Goal: Check status: Check status

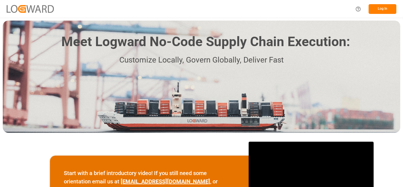
click at [384, 8] on button "Log In" at bounding box center [383, 9] width 28 height 10
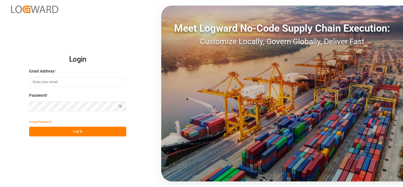
type input "[PERSON_NAME][EMAIL_ADDRESS][PERSON_NAME][DOMAIN_NAME]"
drag, startPoint x: 81, startPoint y: 131, endPoint x: 156, endPoint y: 115, distance: 77.0
click at [81, 131] on button "Log In" at bounding box center [77, 132] width 97 height 10
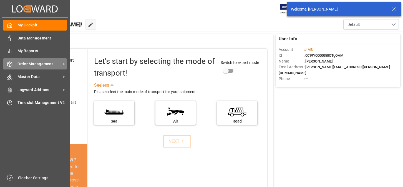
click at [34, 62] on span "Order Management" at bounding box center [39, 64] width 44 height 6
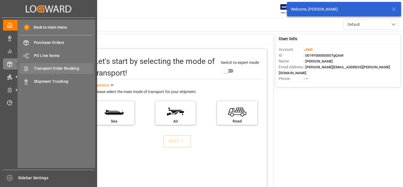
click at [70, 67] on span "Transport Order Booking" at bounding box center [64, 69] width 60 height 6
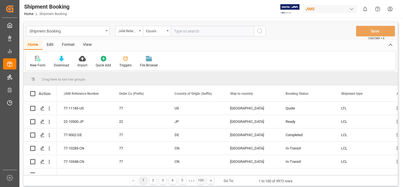
click at [192, 34] on input "text" at bounding box center [212, 31] width 83 height 11
type input "22-11153-ca"
click at [261, 30] on icon "search button" at bounding box center [259, 31] width 7 height 7
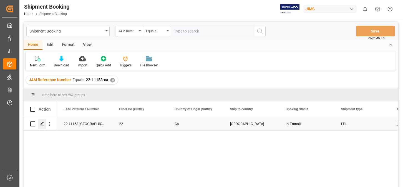
click at [42, 123] on icon "Press SPACE to select this row." at bounding box center [42, 124] width 4 height 4
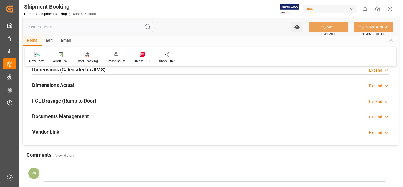
scroll to position [139, 0]
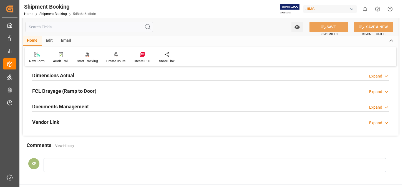
click at [378, 106] on div "Expand" at bounding box center [375, 107] width 13 height 6
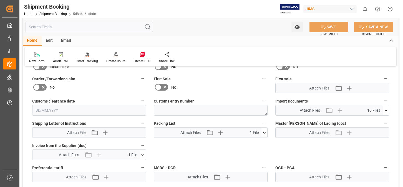
scroll to position [250, 0]
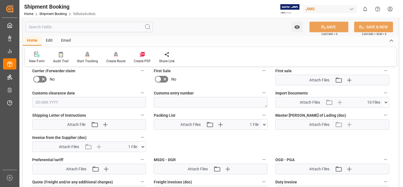
click at [385, 101] on icon at bounding box center [386, 102] width 6 height 6
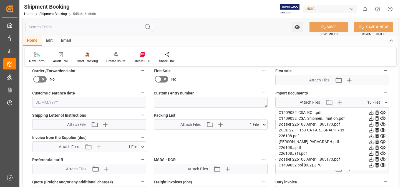
click at [372, 129] on icon at bounding box center [371, 130] width 6 height 6
click at [372, 158] on icon at bounding box center [371, 159] width 6 height 6
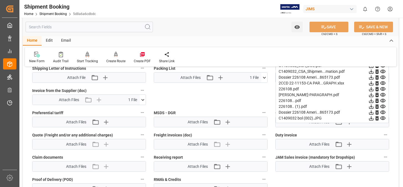
scroll to position [305, 0]
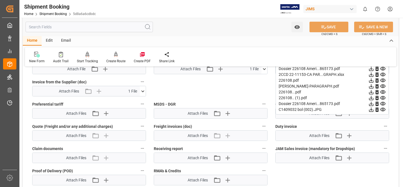
click at [143, 91] on icon at bounding box center [143, 91] width 6 height 6
click at [127, 102] on icon at bounding box center [128, 102] width 6 height 6
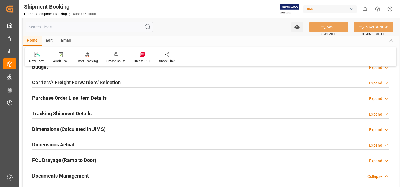
scroll to position [28, 0]
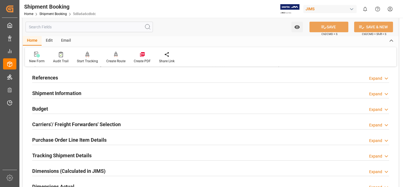
click at [390, 9] on html "Created by potrace 1.15, written by Peter Selinger 2001-2017 Created by potrace…" at bounding box center [201, 93] width 403 height 187
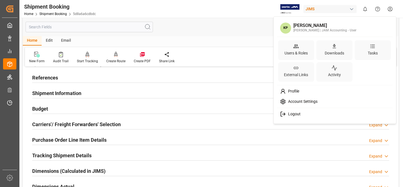
click at [293, 114] on span "Logout" at bounding box center [293, 114] width 15 height 5
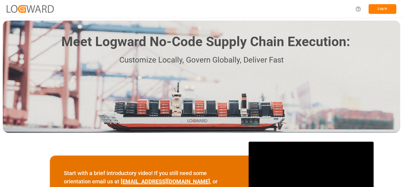
drag, startPoint x: 26, startPoint y: 174, endPoint x: 39, endPoint y: 173, distance: 13.1
click at [26, 174] on div "Start with a brief introductory video! If you still need some orientation email…" at bounding box center [201, 182] width 403 height 95
click at [384, 8] on button "Log In" at bounding box center [383, 9] width 28 height 10
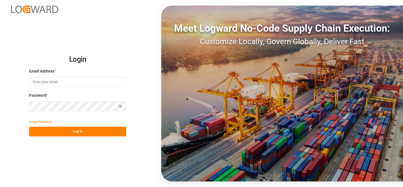
type input "[PERSON_NAME][EMAIL_ADDRESS][PERSON_NAME][DOMAIN_NAME]"
click at [82, 130] on button "Log In" at bounding box center [77, 132] width 97 height 10
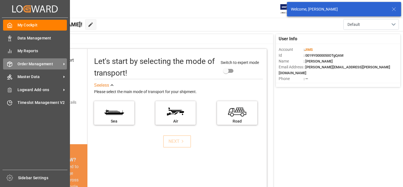
click at [52, 62] on span "Order Management" at bounding box center [39, 64] width 44 height 6
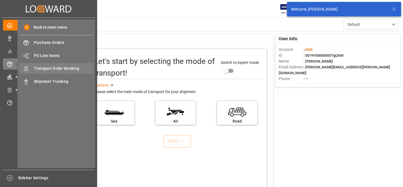
click at [75, 67] on span "Transport Order Booking" at bounding box center [64, 69] width 60 height 6
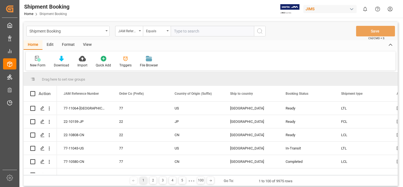
click at [193, 31] on input "text" at bounding box center [212, 31] width 83 height 11
type input "22-7948-CB"
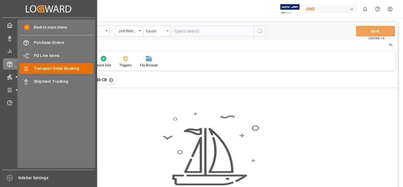
click at [46, 69] on span "Transport Order Booking" at bounding box center [64, 69] width 60 height 6
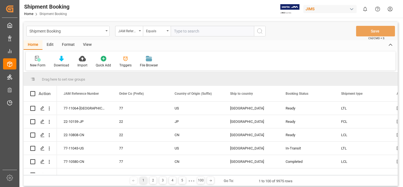
click at [183, 30] on input "text" at bounding box center [212, 31] width 83 height 11
type input "22-7948-CN"
click at [260, 31] on icon "search button" at bounding box center [259, 31] width 7 height 7
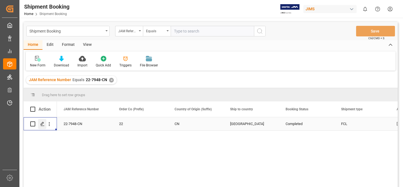
click at [43, 123] on polygon "Press SPACE to select this row." at bounding box center [42, 123] width 3 height 3
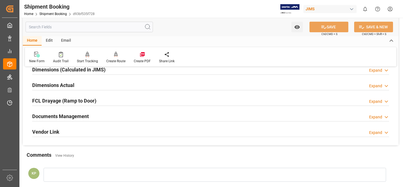
scroll to position [139, 0]
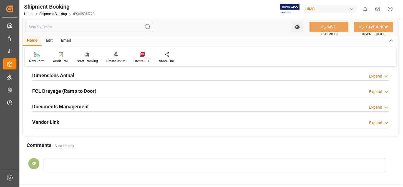
click at [376, 107] on div "Expand" at bounding box center [375, 107] width 13 height 6
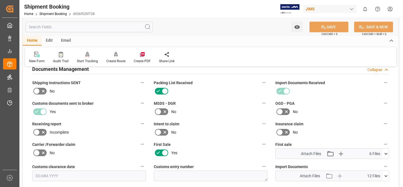
scroll to position [222, 0]
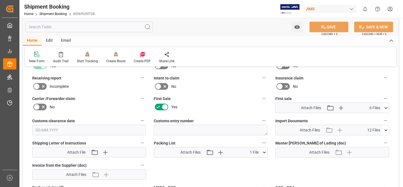
click at [386, 130] on icon at bounding box center [385, 130] width 3 height 2
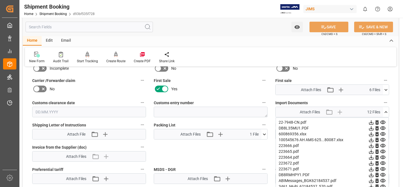
scroll to position [250, 0]
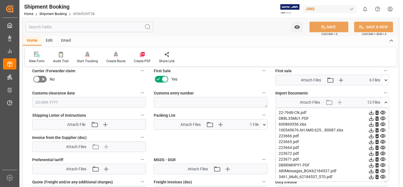
click at [371, 148] on icon at bounding box center [371, 147] width 4 height 4
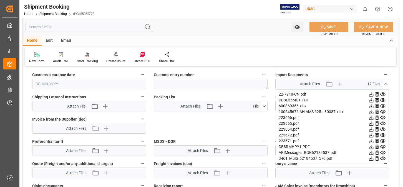
scroll to position [278, 0]
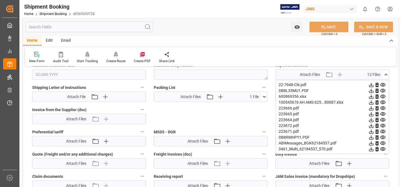
click at [371, 114] on icon at bounding box center [371, 114] width 4 height 4
drag, startPoint x: 371, startPoint y: 109, endPoint x: 335, endPoint y: 112, distance: 35.9
click at [370, 109] on icon at bounding box center [371, 108] width 6 height 6
click at [371, 131] on icon at bounding box center [371, 132] width 6 height 6
click at [371, 126] on icon at bounding box center [371, 126] width 4 height 4
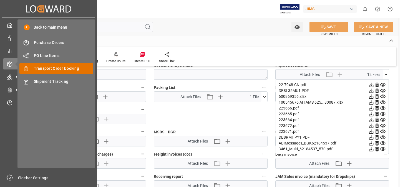
click at [66, 66] on span "Transport Order Booking" at bounding box center [64, 69] width 60 height 6
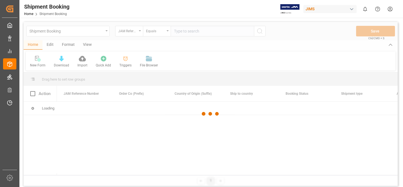
click at [190, 31] on div at bounding box center [211, 113] width 374 height 183
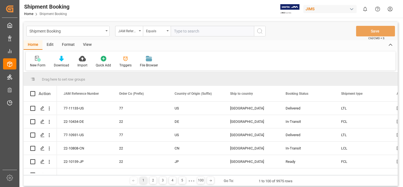
click at [188, 30] on input "text" at bounding box center [212, 31] width 83 height 11
type input "22-10578-[GEOGRAPHIC_DATA]"
click at [260, 31] on icon "search button" at bounding box center [259, 31] width 7 height 7
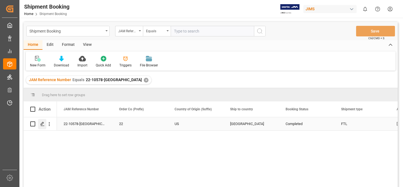
click at [43, 124] on icon "Press SPACE to select this row." at bounding box center [42, 124] width 4 height 4
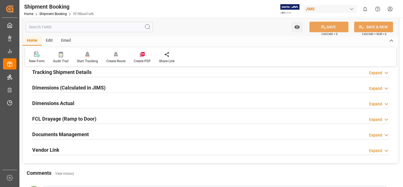
scroll to position [139, 0]
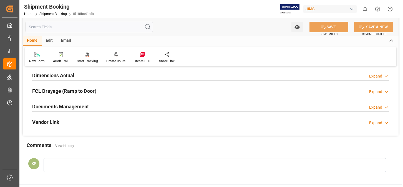
click at [376, 107] on div "Expand" at bounding box center [375, 107] width 13 height 6
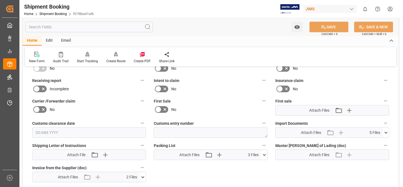
scroll to position [222, 0]
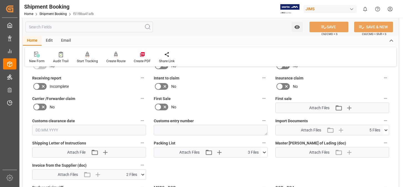
click at [386, 130] on icon at bounding box center [385, 130] width 3 height 2
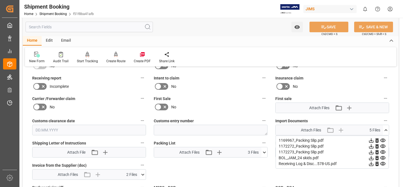
scroll to position [250, 0]
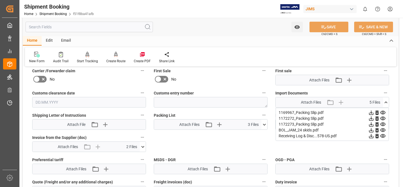
click at [371, 136] on icon at bounding box center [371, 136] width 4 height 4
click at [246, 75] on div "No" at bounding box center [211, 79] width 114 height 9
click at [143, 146] on icon at bounding box center [143, 147] width 6 height 6
click at [128, 157] on icon at bounding box center [128, 157] width 4 height 4
click at [128, 163] on icon at bounding box center [128, 163] width 4 height 4
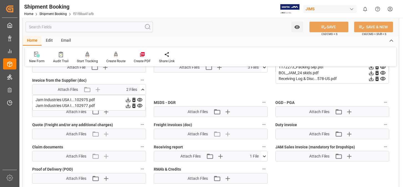
scroll to position [278, 0]
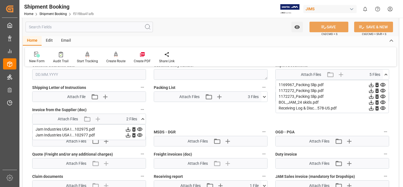
click at [372, 108] on icon at bounding box center [371, 108] width 4 height 4
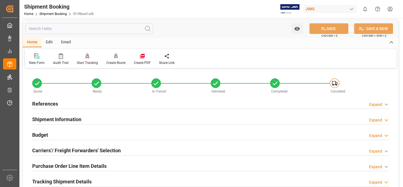
scroll to position [0, 0]
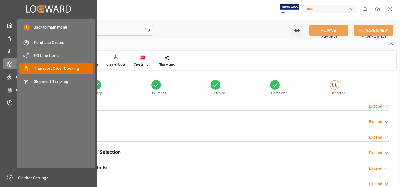
click at [63, 69] on span "Transport Order Booking" at bounding box center [64, 69] width 60 height 6
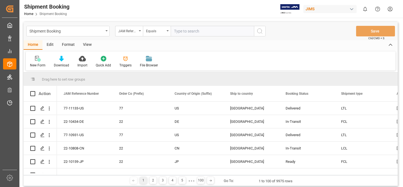
click at [198, 31] on input "text" at bounding box center [212, 31] width 83 height 11
type input "22-10766-US"
click at [259, 30] on icon "search button" at bounding box center [259, 31] width 7 height 7
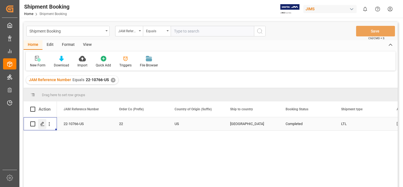
click at [41, 123] on icon "Press SPACE to select this row." at bounding box center [42, 124] width 4 height 4
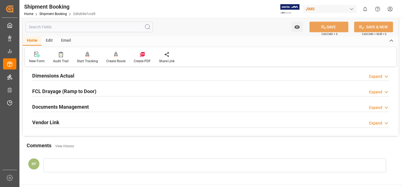
scroll to position [139, 0]
click at [373, 107] on div "Expand" at bounding box center [375, 107] width 13 height 6
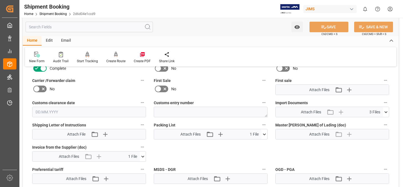
scroll to position [250, 0]
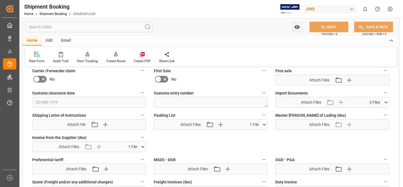
click at [142, 146] on icon at bounding box center [143, 147] width 6 height 6
click at [128, 157] on icon at bounding box center [128, 157] width 4 height 4
